Goal: Task Accomplishment & Management: Manage account settings

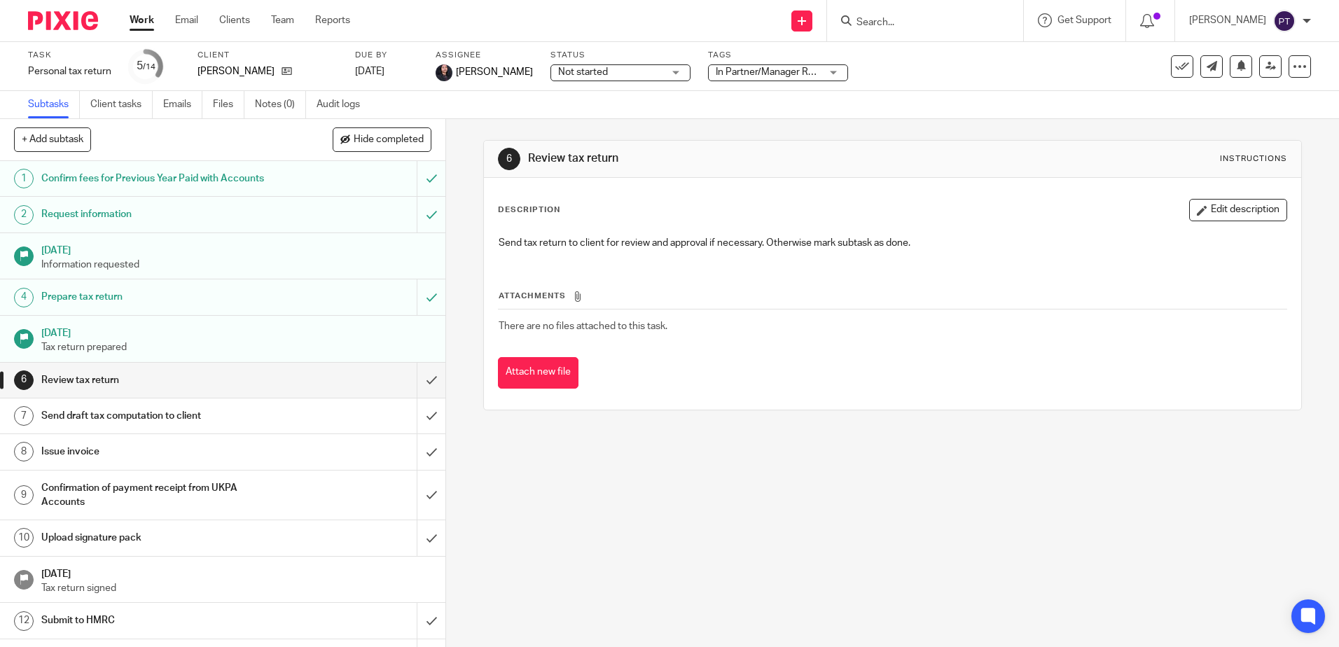
click at [1294, 18] on img at bounding box center [1284, 21] width 22 height 22
click at [1259, 58] on span "My profile" at bounding box center [1251, 56] width 43 height 10
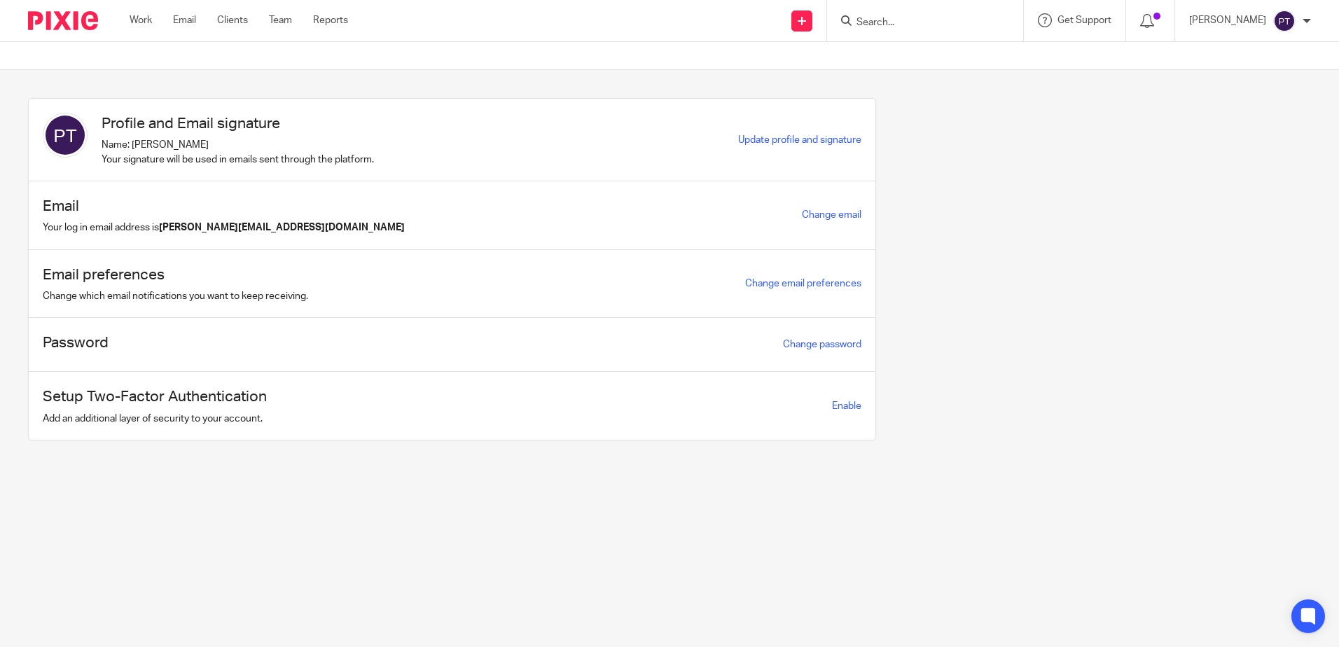
click at [44, 22] on img at bounding box center [63, 20] width 70 height 19
